Goal: Information Seeking & Learning: Learn about a topic

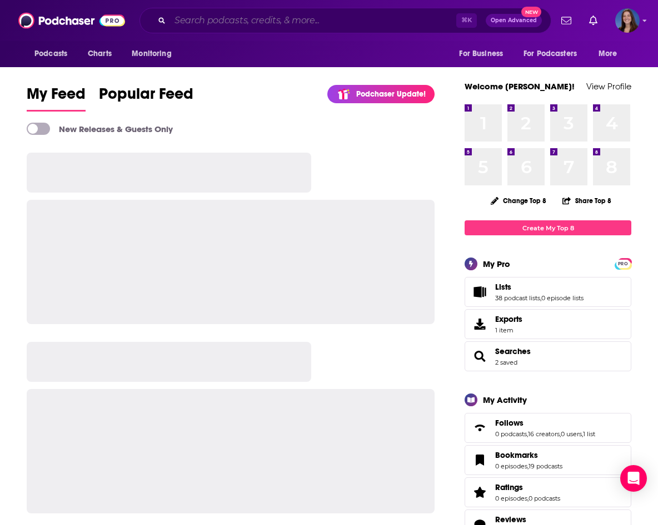
click at [258, 21] on input "Search podcasts, credits, & more..." at bounding box center [313, 21] width 286 height 18
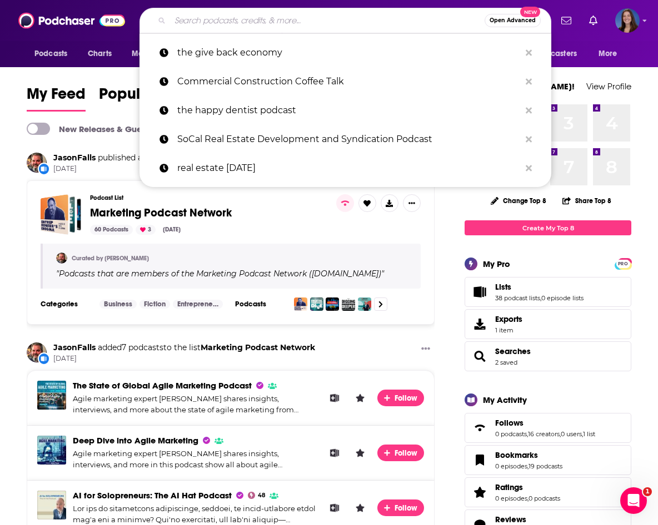
click at [237, 29] on input "Search podcasts, credits, & more..." at bounding box center [327, 21] width 314 height 18
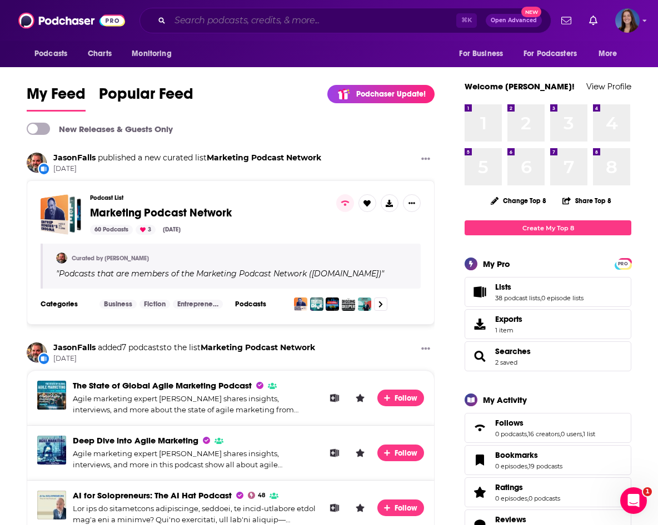
click at [209, 14] on input "Search podcasts, credits, & more..." at bounding box center [313, 21] width 286 height 18
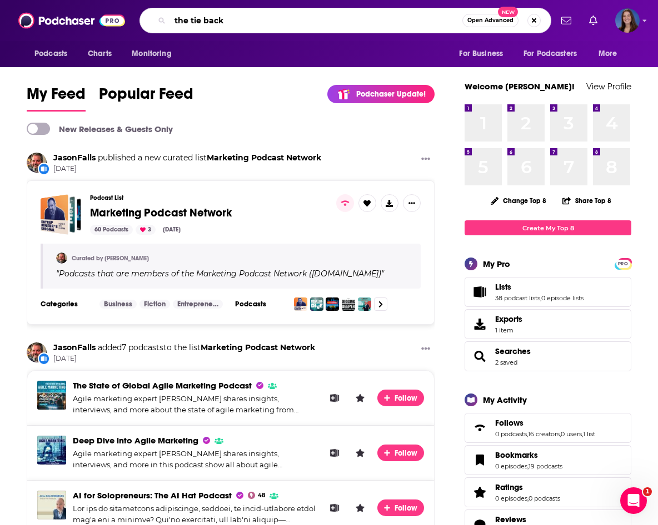
click at [192, 15] on input "the tie back" at bounding box center [316, 21] width 292 height 18
click at [198, 23] on input "the tie back" at bounding box center [316, 21] width 292 height 18
click at [246, 23] on input "the give back" at bounding box center [316, 21] width 292 height 18
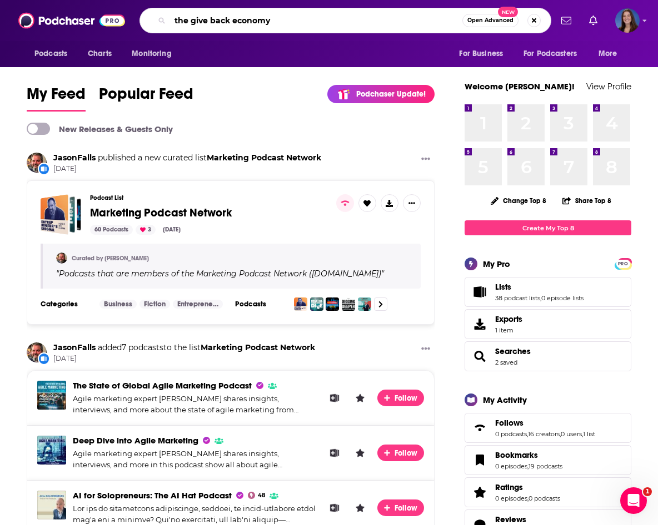
type input "the give back economy"
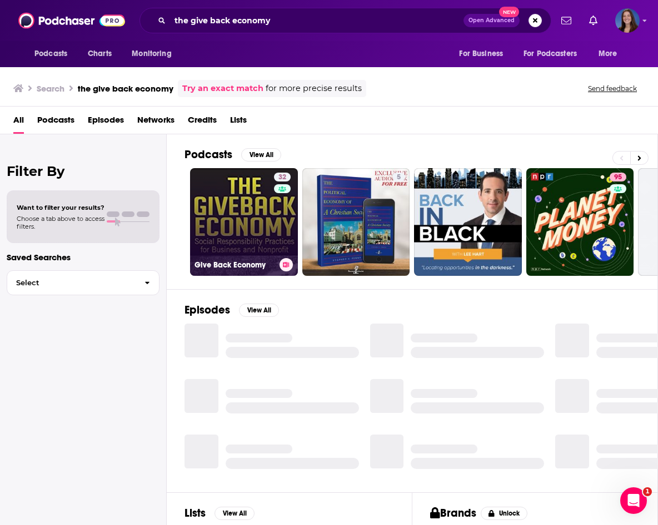
click at [244, 207] on link "32 Give Back Economy" at bounding box center [244, 222] width 108 height 108
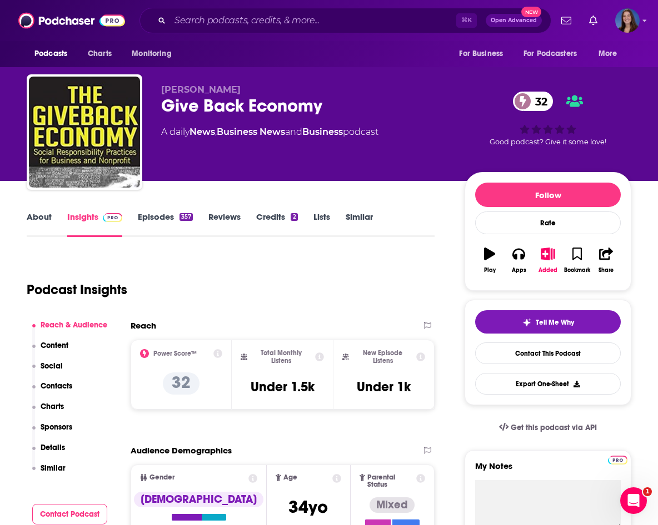
click at [173, 219] on link "Episodes 357" at bounding box center [165, 225] width 55 height 26
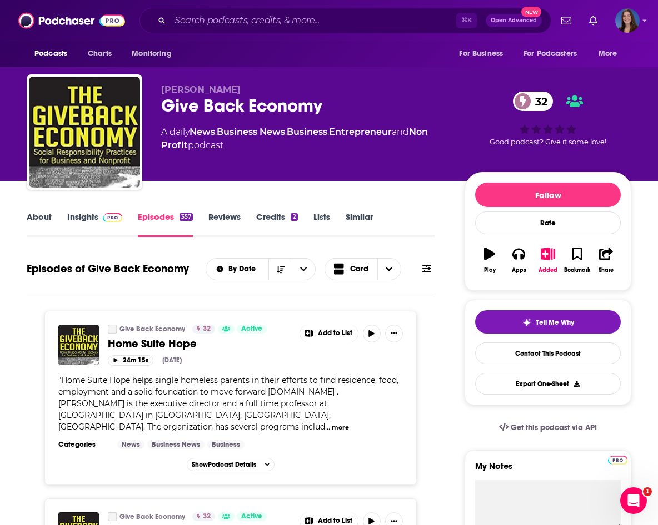
click at [488, 259] on icon "button" at bounding box center [489, 254] width 11 height 12
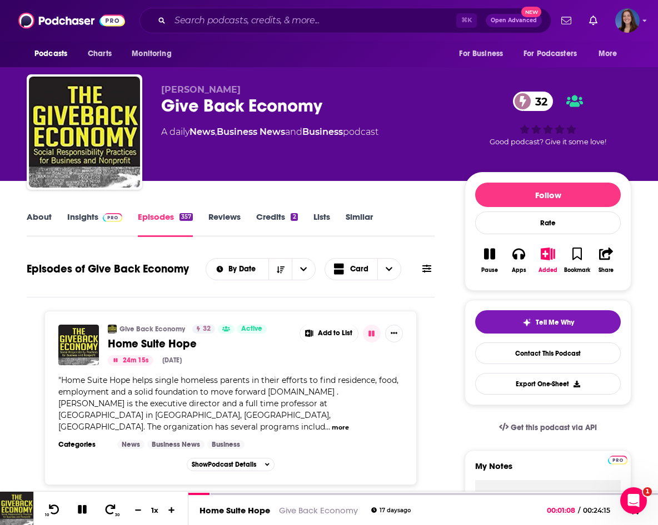
click at [286, 223] on link "Credits 2" at bounding box center [276, 225] width 41 height 26
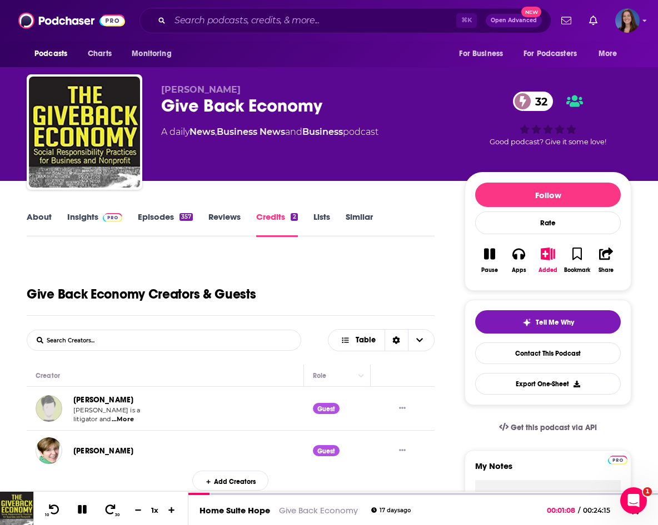
click at [109, 225] on link "Insights" at bounding box center [94, 225] width 55 height 26
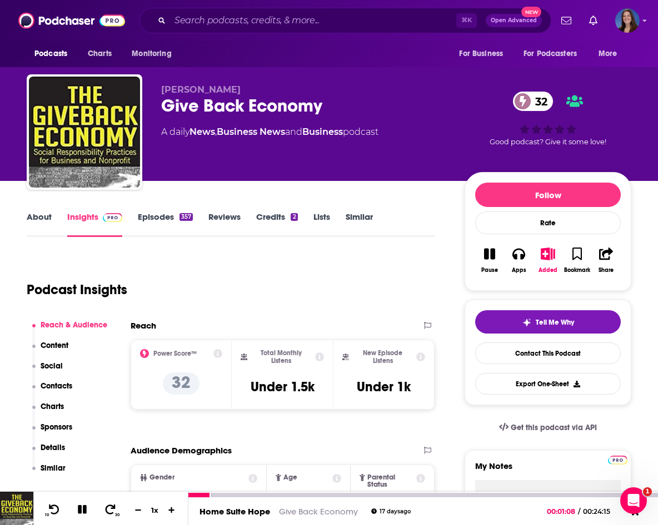
click at [82, 506] on icon at bounding box center [82, 510] width 13 height 10
click at [78, 509] on icon at bounding box center [82, 509] width 9 height 9
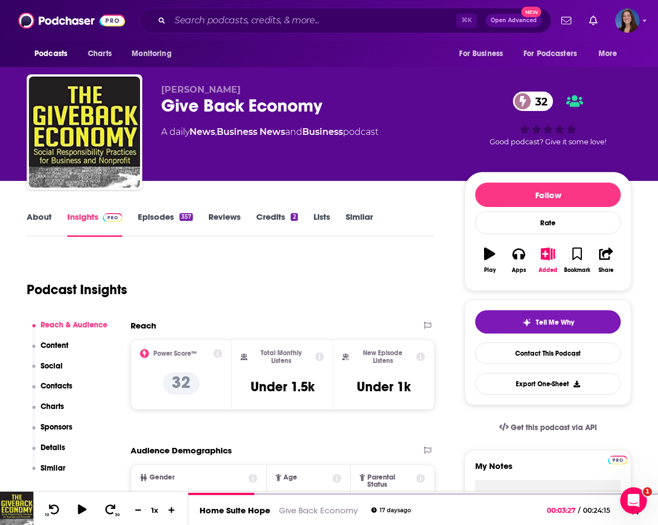
click at [487, 253] on icon "button" at bounding box center [489, 254] width 11 height 12
click at [164, 228] on link "Episodes 357" at bounding box center [165, 225] width 55 height 26
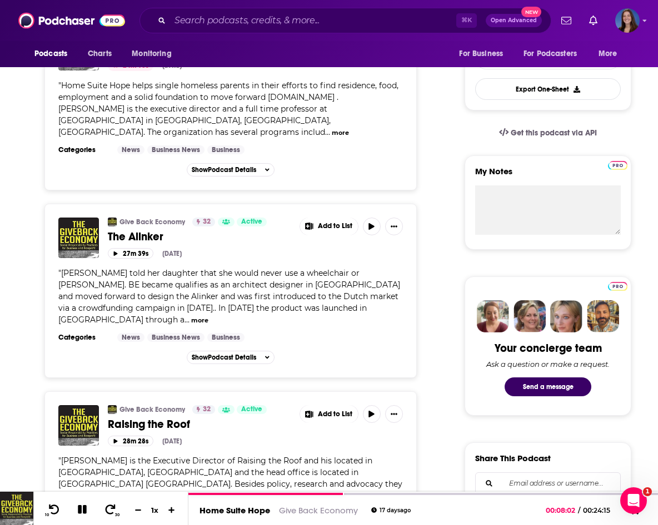
scroll to position [309, 0]
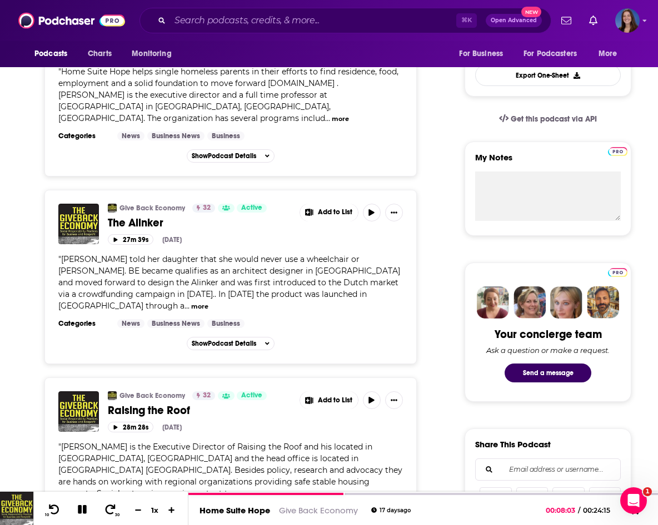
click at [370, 204] on button "button" at bounding box center [372, 213] width 18 height 18
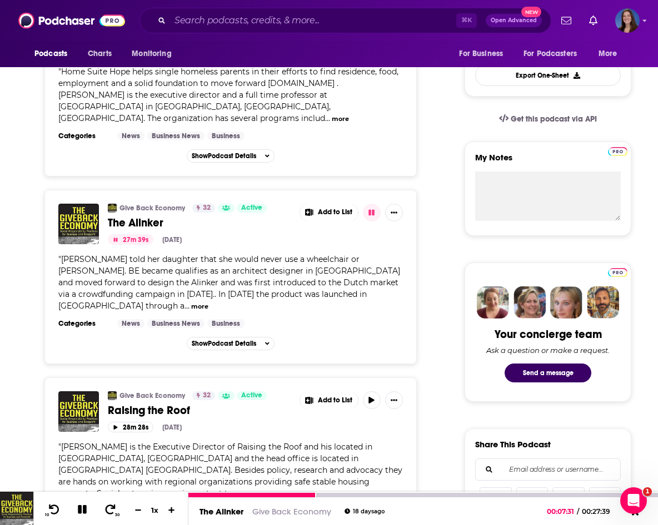
click at [81, 507] on icon at bounding box center [82, 509] width 9 height 9
